Goal: Navigation & Orientation: Find specific page/section

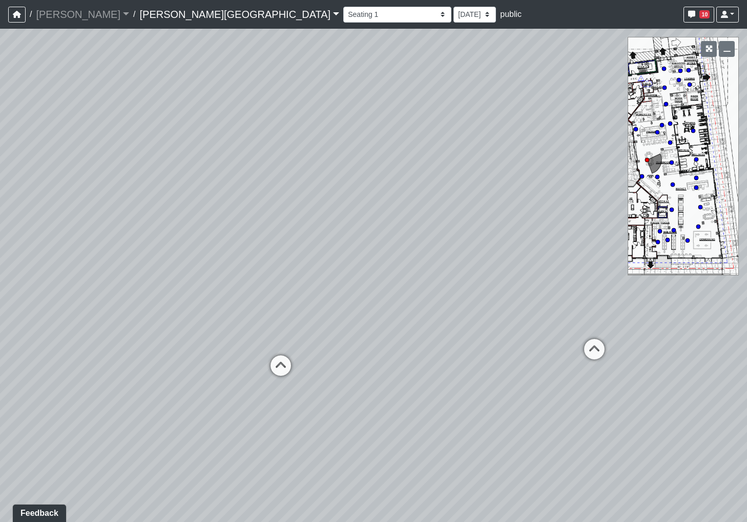
drag, startPoint x: 507, startPoint y: 268, endPoint x: 336, endPoint y: 263, distance: 171.7
click at [331, 259] on div "Loading... Bar Loading... Seating Loading... Pool Courtyard Entry 1 Loading... …" at bounding box center [373, 275] width 747 height 493
click at [511, 337] on icon at bounding box center [521, 350] width 31 height 31
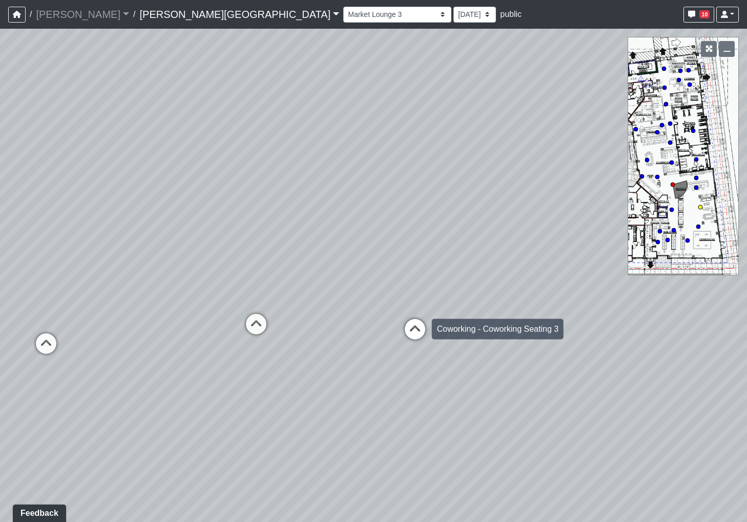
click at [421, 327] on icon at bounding box center [415, 334] width 31 height 31
select select "b75WLKiiaJA3cEZUS8gtYH"
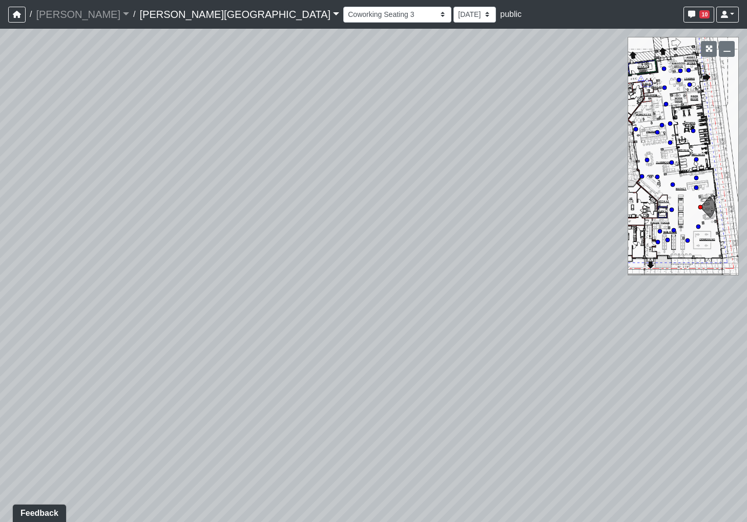
drag, startPoint x: 389, startPoint y: 345, endPoint x: 650, endPoint y: 93, distance: 363.1
click at [650, 93] on div "Loading... Bar Loading... Seating Loading... Pool Courtyard Entry 1 Loading... …" at bounding box center [373, 275] width 747 height 493
drag, startPoint x: 240, startPoint y: 337, endPoint x: 204, endPoint y: 310, distance: 44.3
click at [204, 311] on div "Loading... Bar Loading... Seating Loading... Pool Courtyard Entry 1 Loading... …" at bounding box center [373, 275] width 747 height 493
drag, startPoint x: 545, startPoint y: 176, endPoint x: 72, endPoint y: 321, distance: 495.0
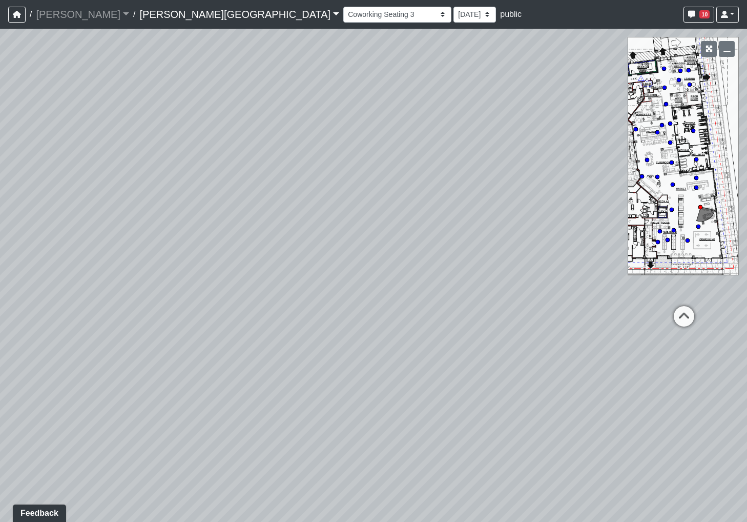
click at [72, 321] on div "Loading... Bar Loading... Seating Loading... Pool Courtyard Entry 1 Loading... …" at bounding box center [373, 275] width 747 height 493
